Goal: Check status: Check status

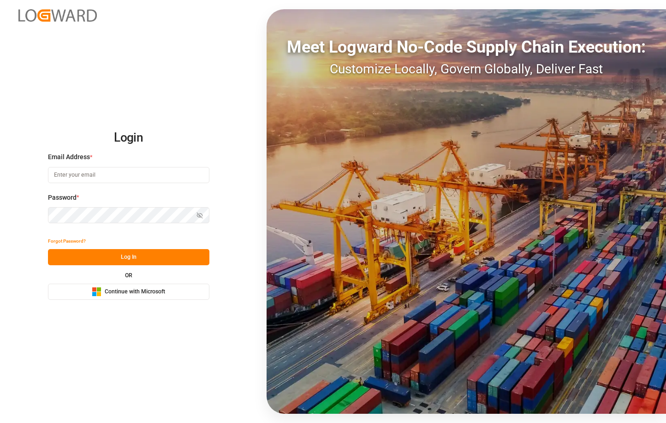
click at [113, 294] on span "Continue with Microsoft" at bounding box center [135, 292] width 60 height 8
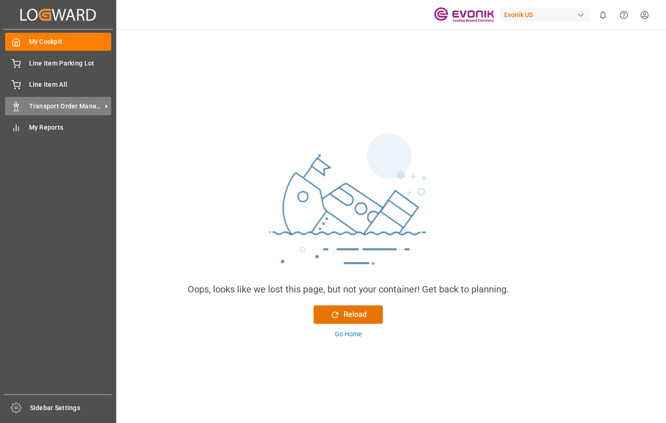
click at [17, 109] on icon at bounding box center [16, 106] width 9 height 9
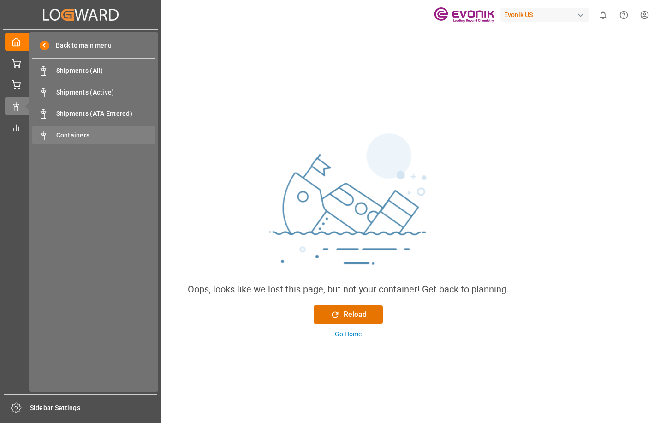
click at [78, 129] on div "Containers Containers" at bounding box center [93, 135] width 123 height 18
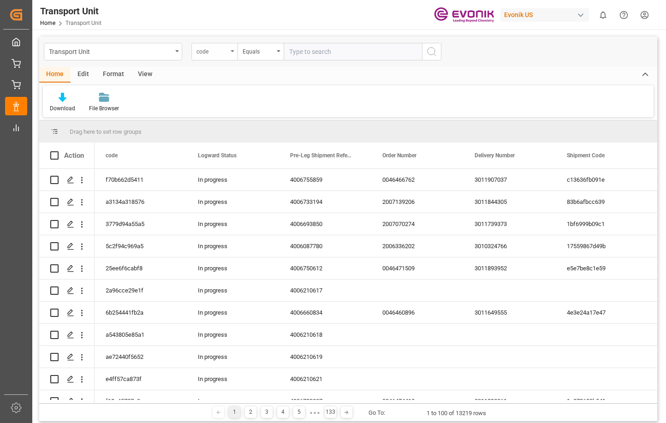
click at [232, 51] on icon "open menu" at bounding box center [232, 51] width 4 height 2
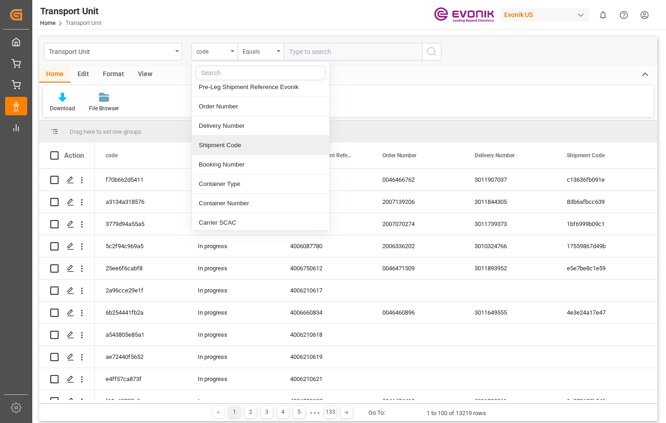
scroll to position [46, 0]
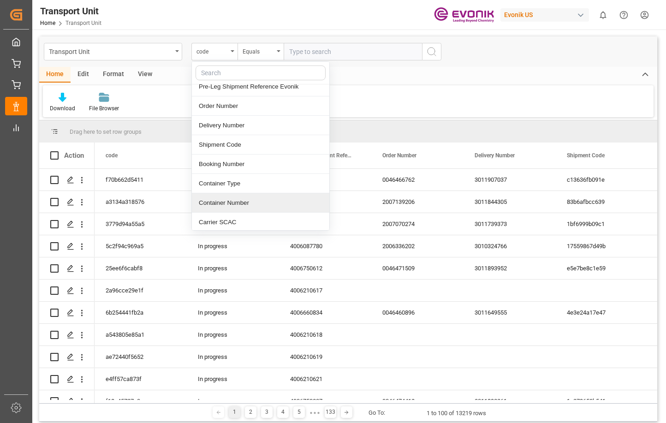
drag, startPoint x: 232, startPoint y: 201, endPoint x: 242, endPoint y: 184, distance: 19.7
click at [231, 201] on div "Container Number" at bounding box center [260, 202] width 137 height 19
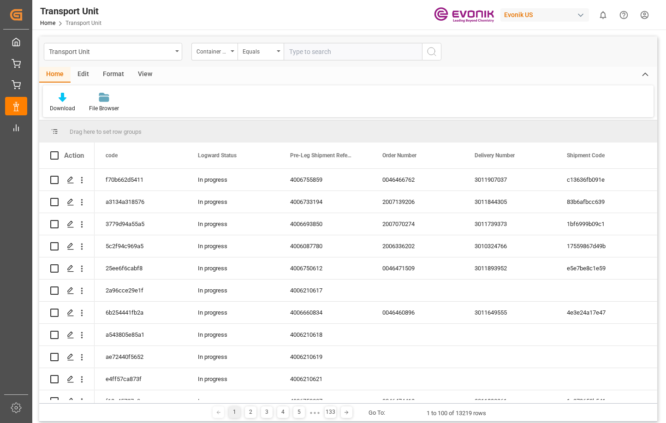
click at [310, 53] on input "text" at bounding box center [353, 52] width 138 height 18
type input "TCLU4534717"
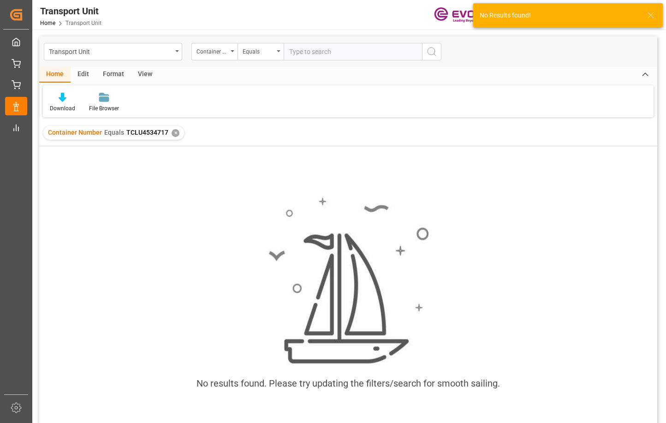
click at [316, 54] on input "text" at bounding box center [353, 52] width 138 height 18
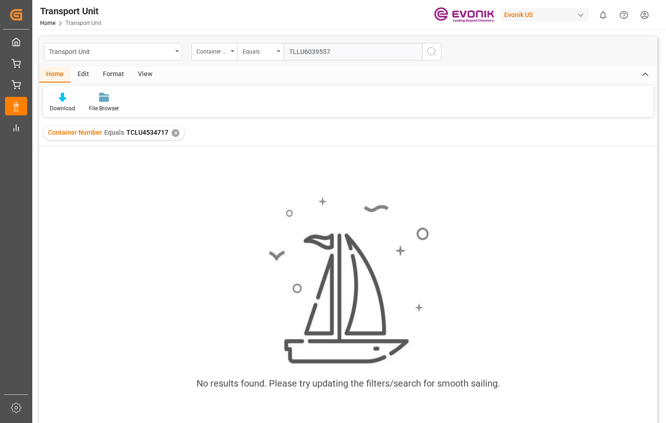
type input "TLLU6039557"
click at [171, 132] on div "✕" at bounding box center [175, 133] width 8 height 8
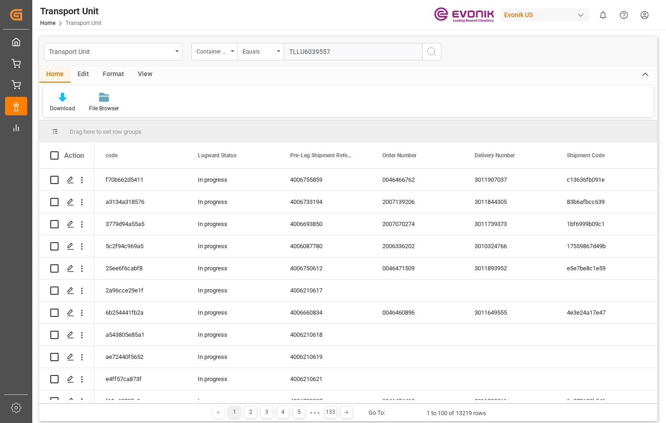
click at [431, 51] on icon "search button" at bounding box center [431, 51] width 11 height 11
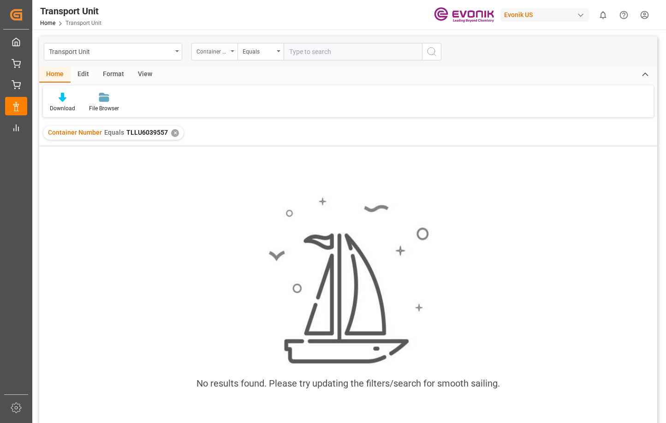
click at [230, 51] on div "Container Number" at bounding box center [214, 52] width 46 height 18
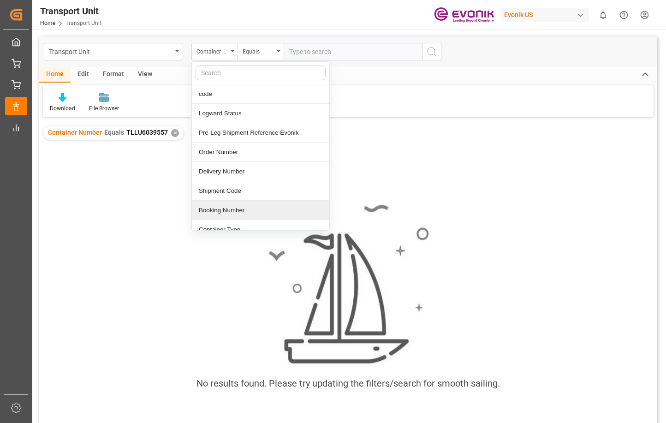
click at [209, 213] on div "Booking Number" at bounding box center [260, 210] width 137 height 19
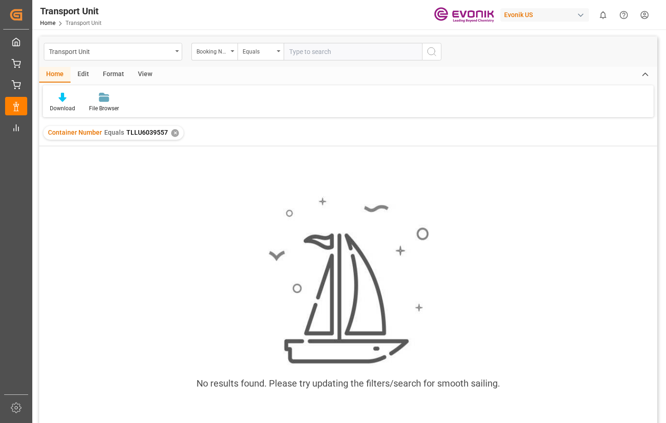
click at [175, 134] on div "✕" at bounding box center [175, 133] width 8 height 8
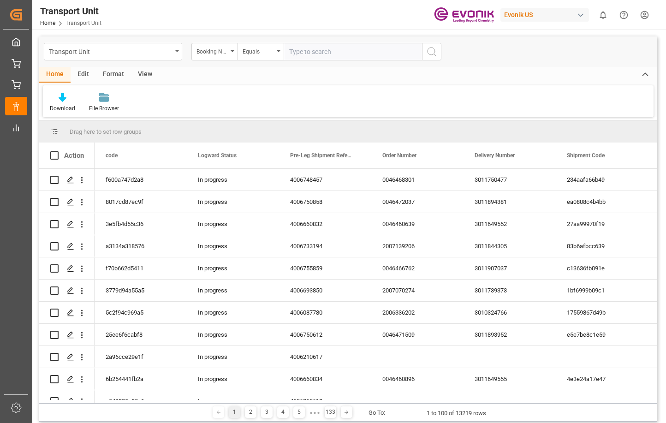
click at [311, 53] on input "text" at bounding box center [353, 52] width 138 height 18
type input "2161600570"
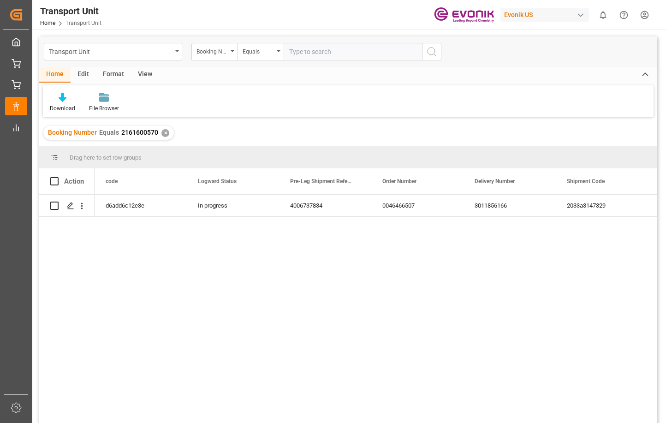
click at [464, 237] on div "d6add6c12e3e In progress 4006737834 0046466507 3011856166 2033a3147329 21616005…" at bounding box center [376, 312] width 562 height 234
